Goal: Navigation & Orientation: Find specific page/section

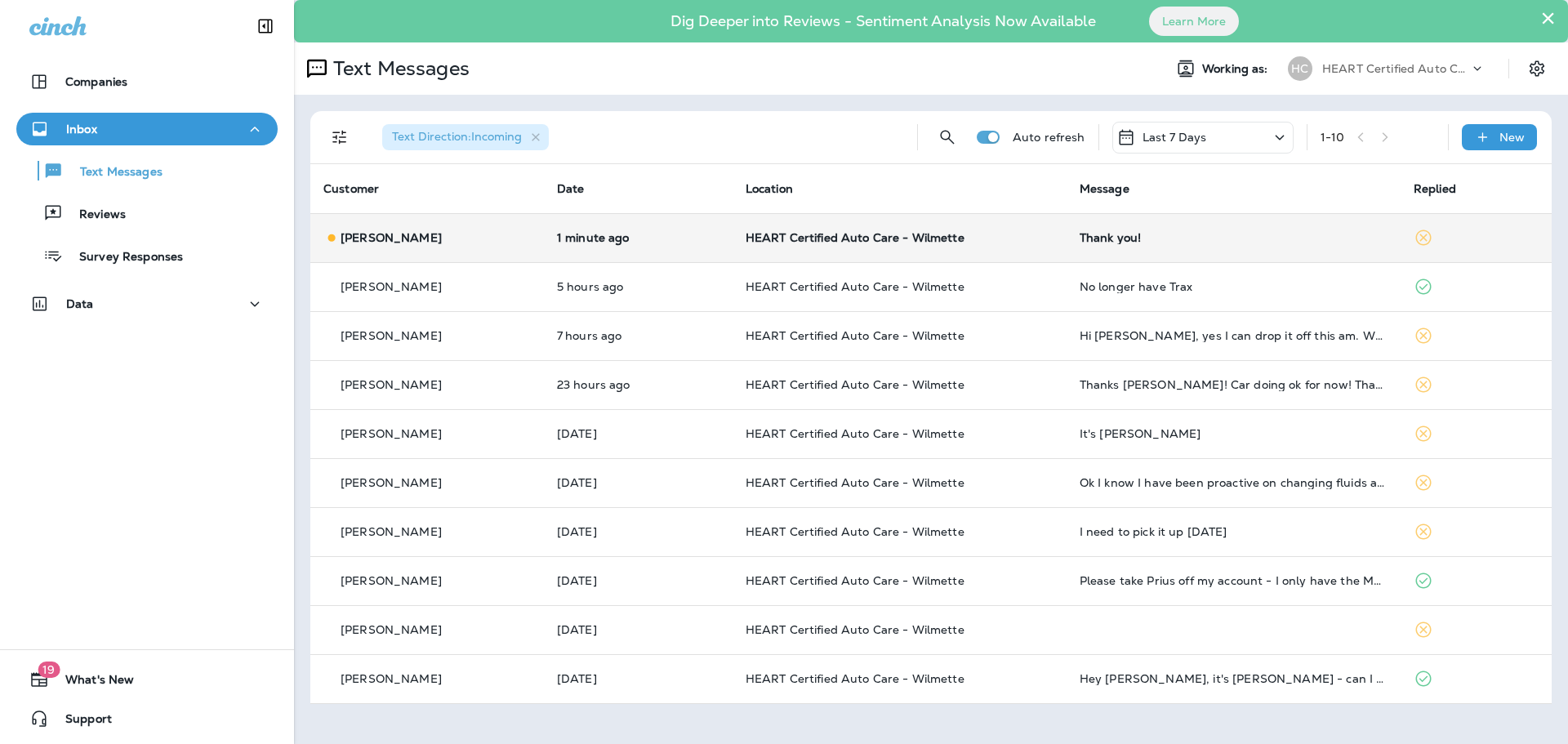
click at [1037, 258] on td "HEART Certified Auto Care - Wilmette" at bounding box center [899, 237] width 334 height 49
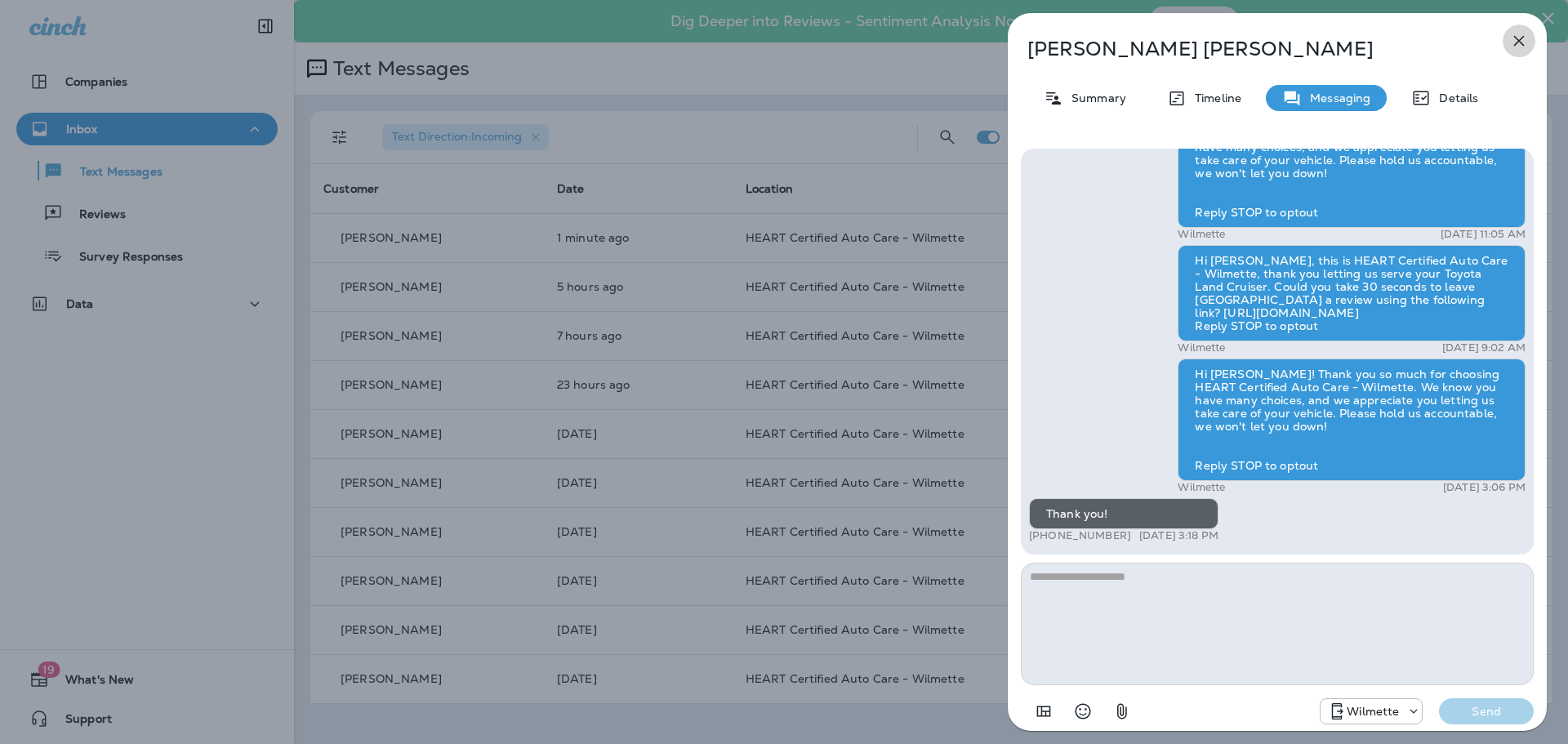
click at [1514, 37] on icon "button" at bounding box center [1518, 40] width 19 height 19
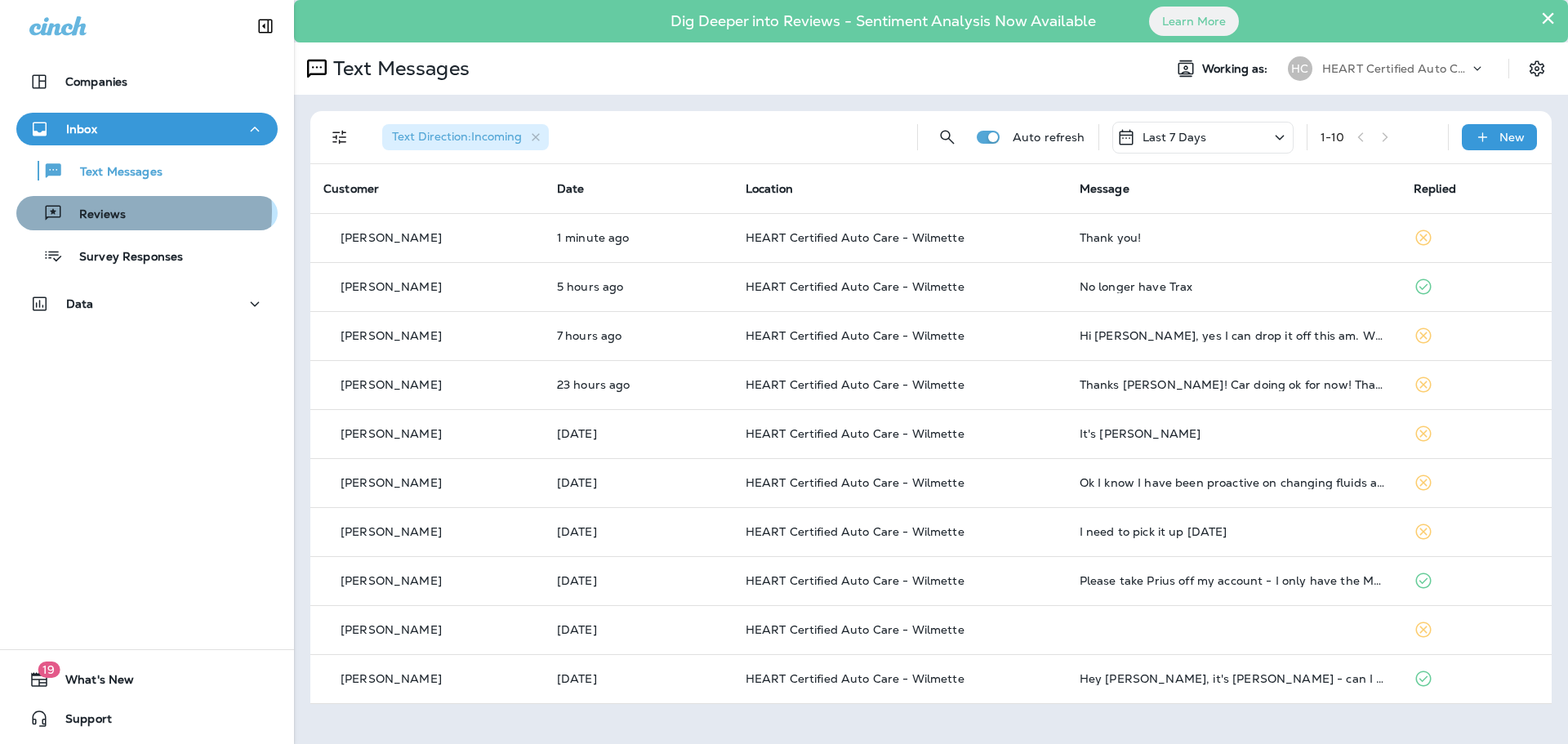
click at [126, 212] on div "Reviews" at bounding box center [147, 212] width 248 height 25
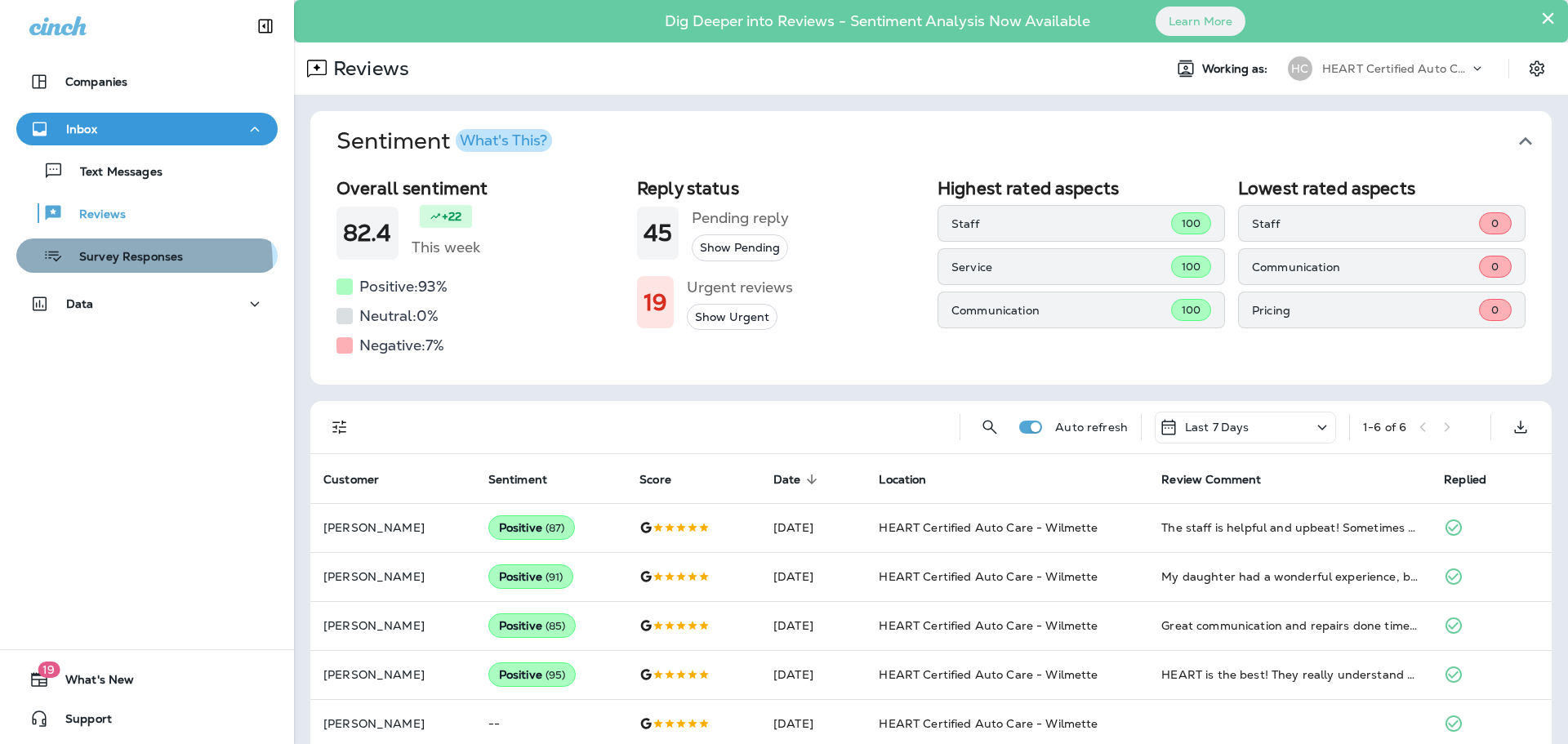
click at [120, 265] on p "Survey Responses" at bounding box center [122, 258] width 120 height 16
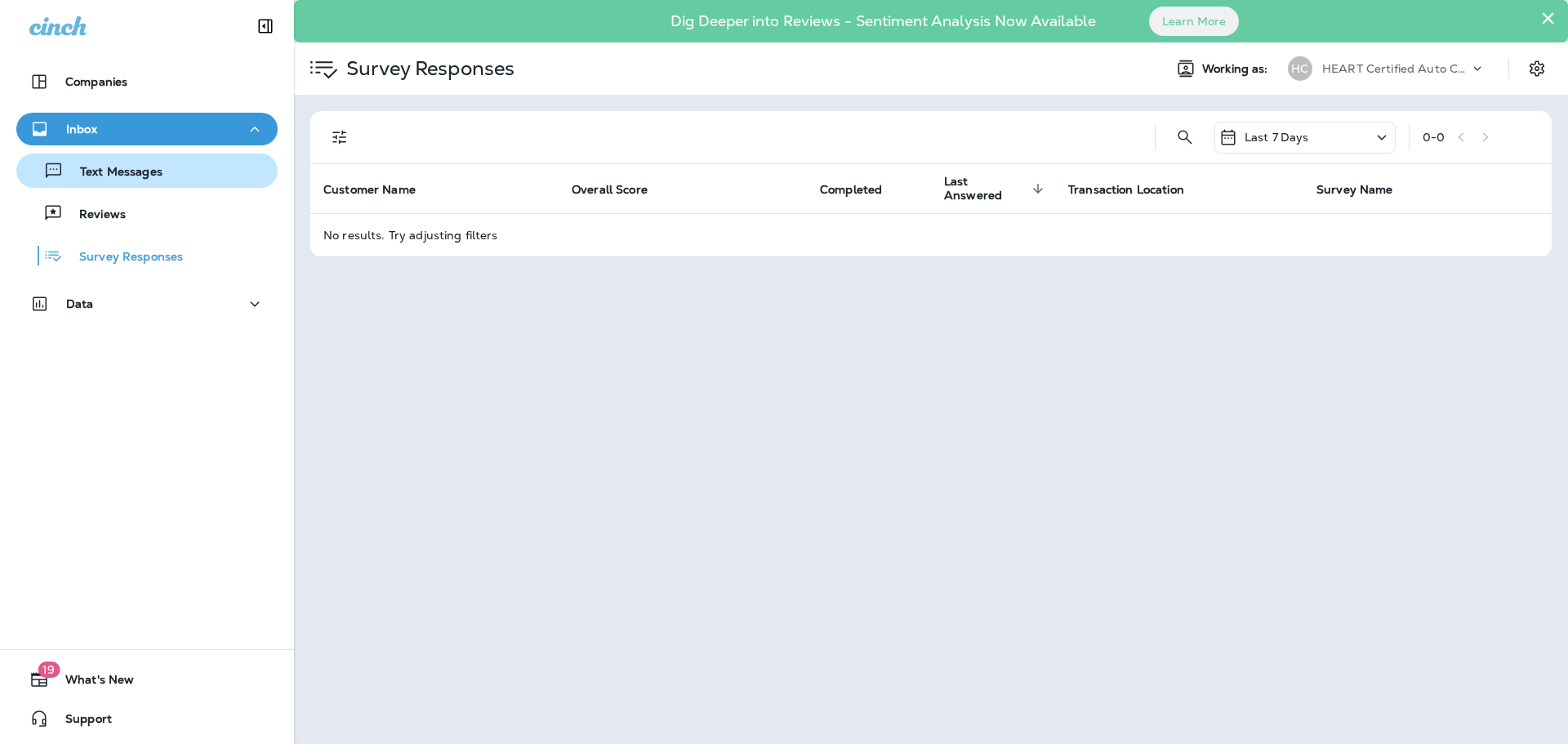
click at [192, 170] on div "Text Messages" at bounding box center [147, 170] width 248 height 25
